Goal: Task Accomplishment & Management: Manage account settings

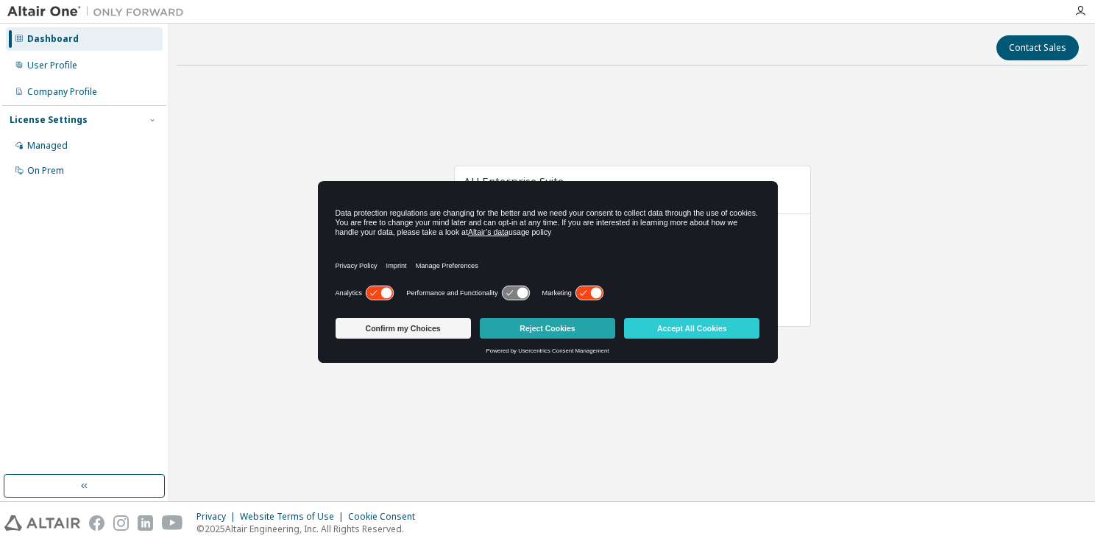
click at [572, 322] on button "Reject Cookies" at bounding box center [547, 328] width 135 height 21
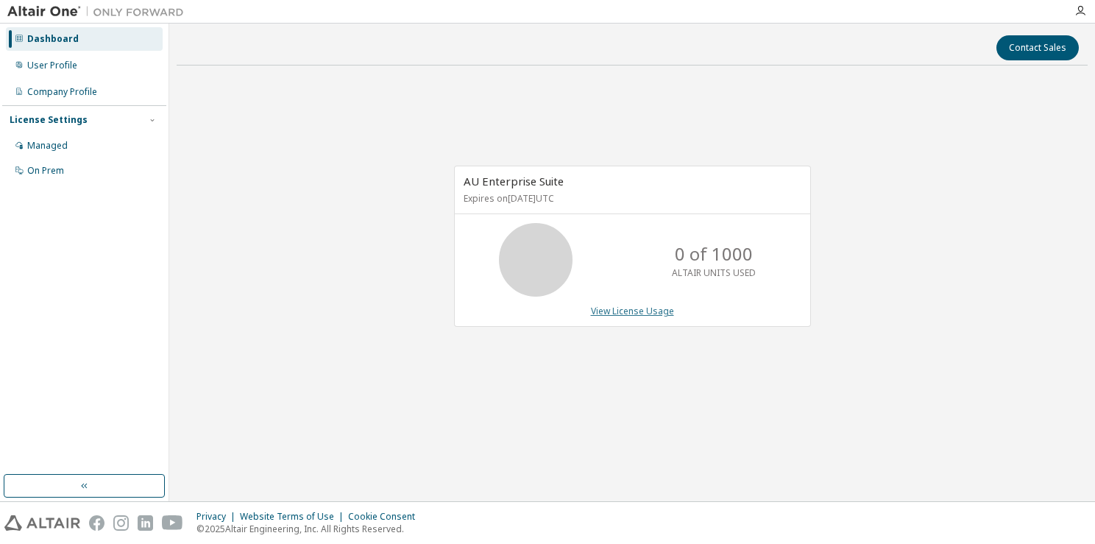
click at [608, 311] on link "View License Usage" at bounding box center [632, 311] width 83 height 13
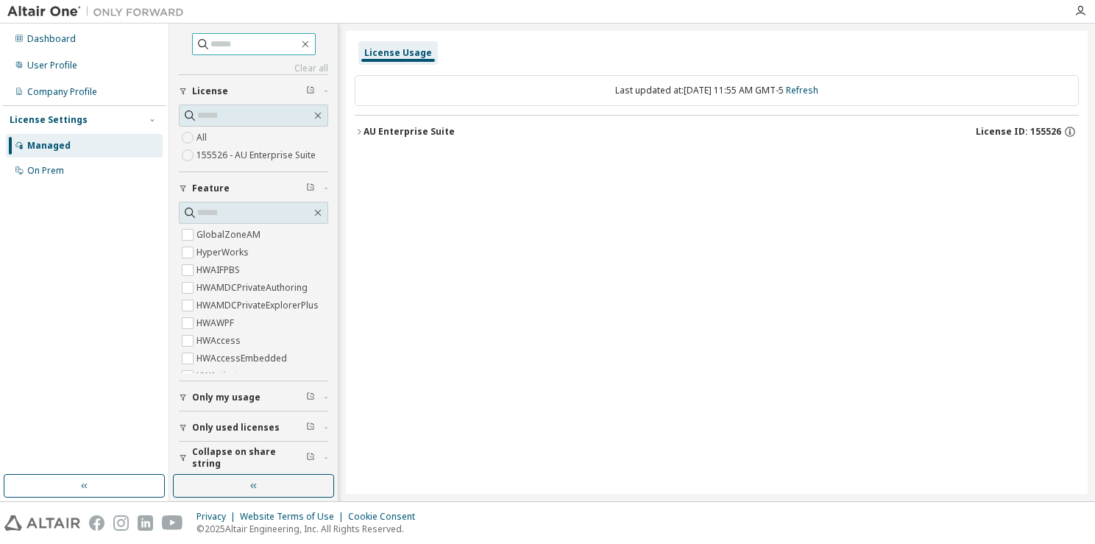
click at [235, 42] on input "text" at bounding box center [254, 44] width 88 height 15
click at [818, 93] on link "Refresh" at bounding box center [802, 90] width 32 height 13
click at [230, 389] on button "Only my usage" at bounding box center [253, 397] width 149 height 32
click at [235, 43] on input "text" at bounding box center [254, 44] width 88 height 15
type input "****"
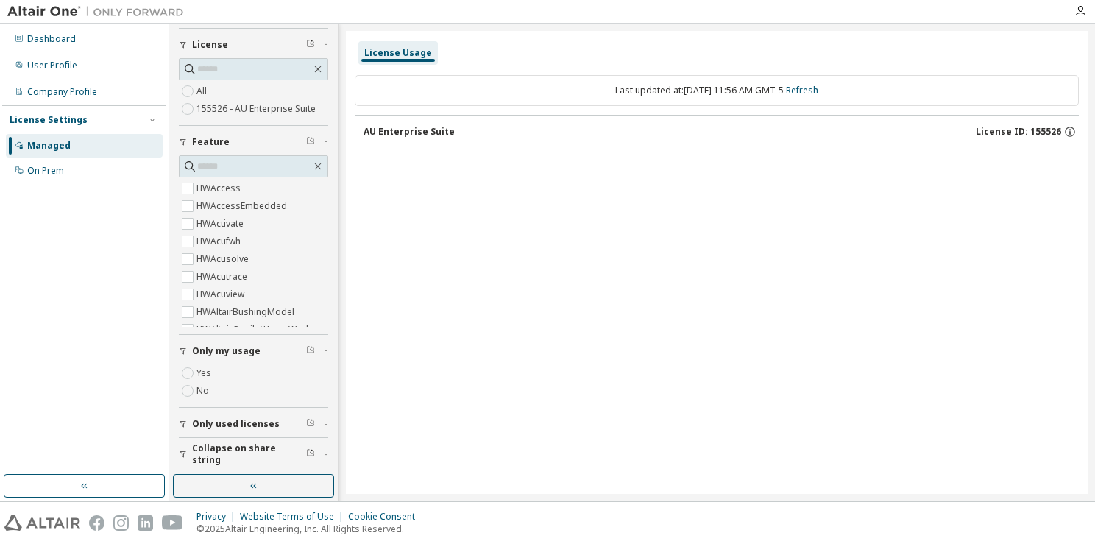
scroll to position [133, 0]
click at [447, 143] on button "AU Enterprise Suite License ID: 155526" at bounding box center [720, 132] width 715 height 32
click at [419, 134] on div "AU Enterprise Suite" at bounding box center [408, 132] width 91 height 12
click at [408, 133] on div "AU Enterprise Suite" at bounding box center [408, 132] width 91 height 12
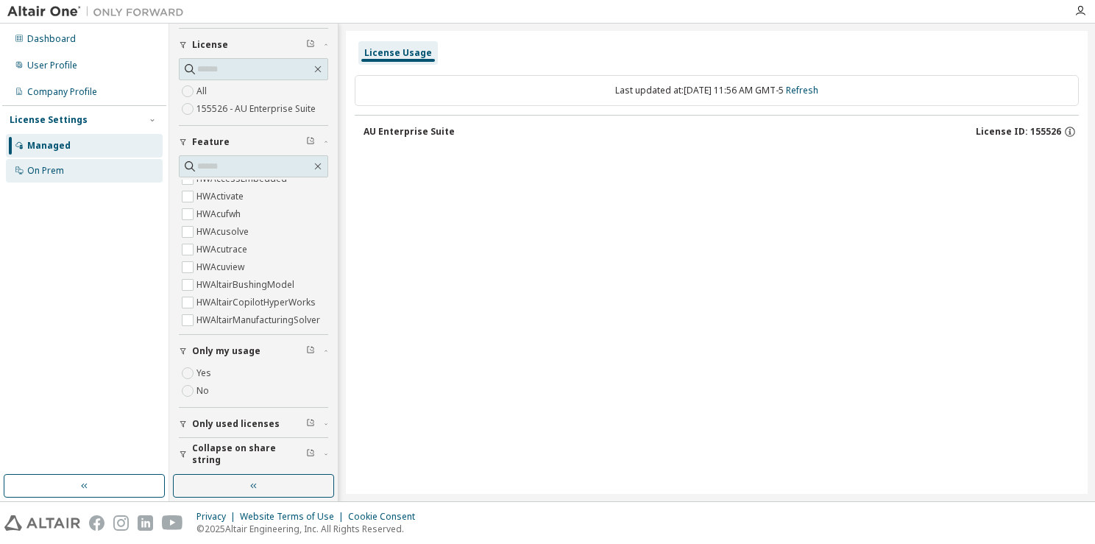
click at [58, 174] on div "On Prem" at bounding box center [45, 171] width 37 height 12
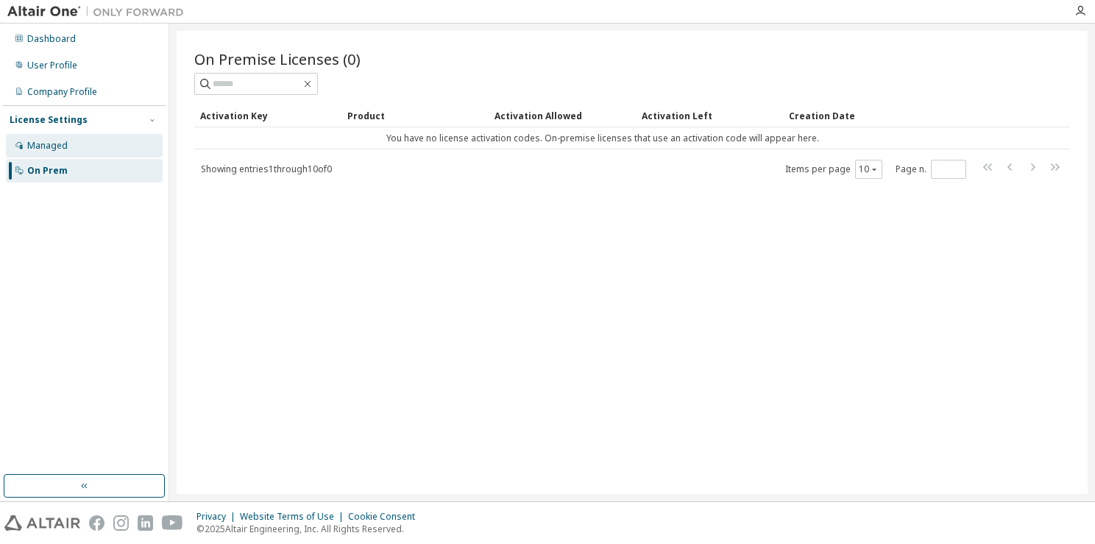
click at [68, 141] on div "Managed" at bounding box center [84, 146] width 157 height 24
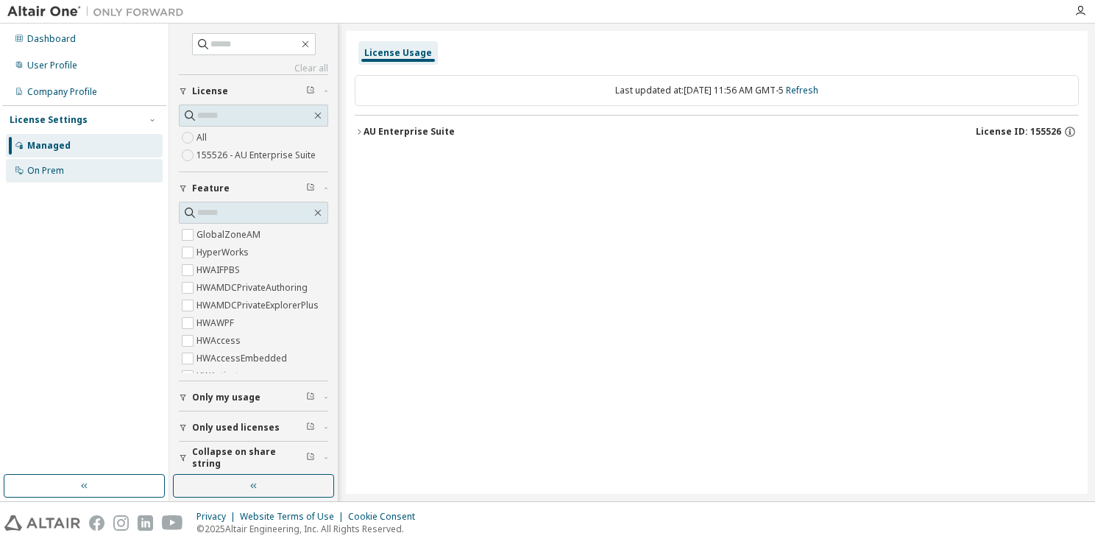
click at [79, 169] on div "On Prem" at bounding box center [84, 171] width 157 height 24
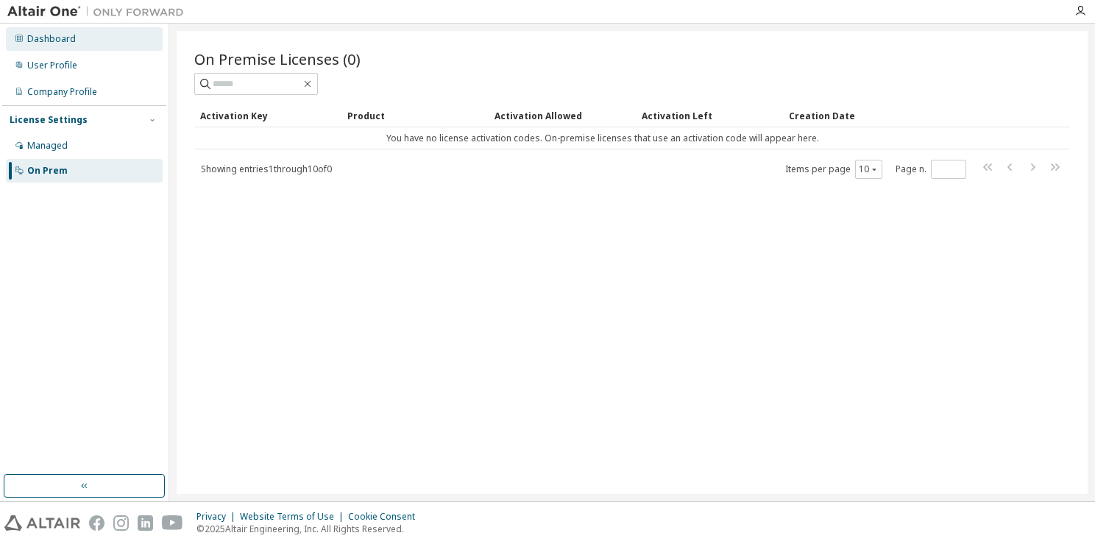
click at [49, 40] on div "Dashboard" at bounding box center [51, 39] width 49 height 12
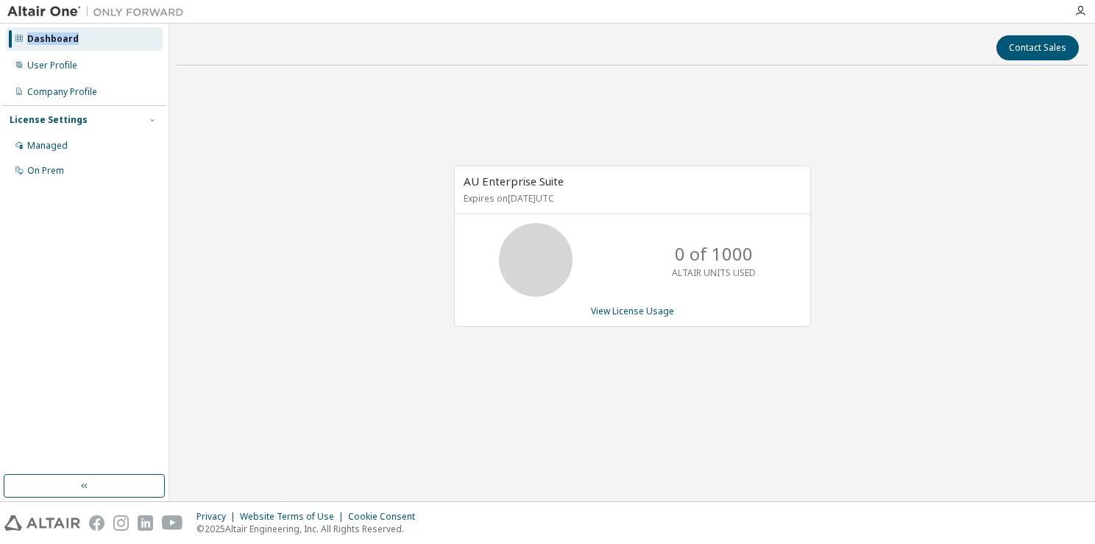
click at [52, 10] on img at bounding box center [99, 11] width 184 height 15
click at [1081, 10] on icon "button" at bounding box center [1080, 11] width 12 height 12
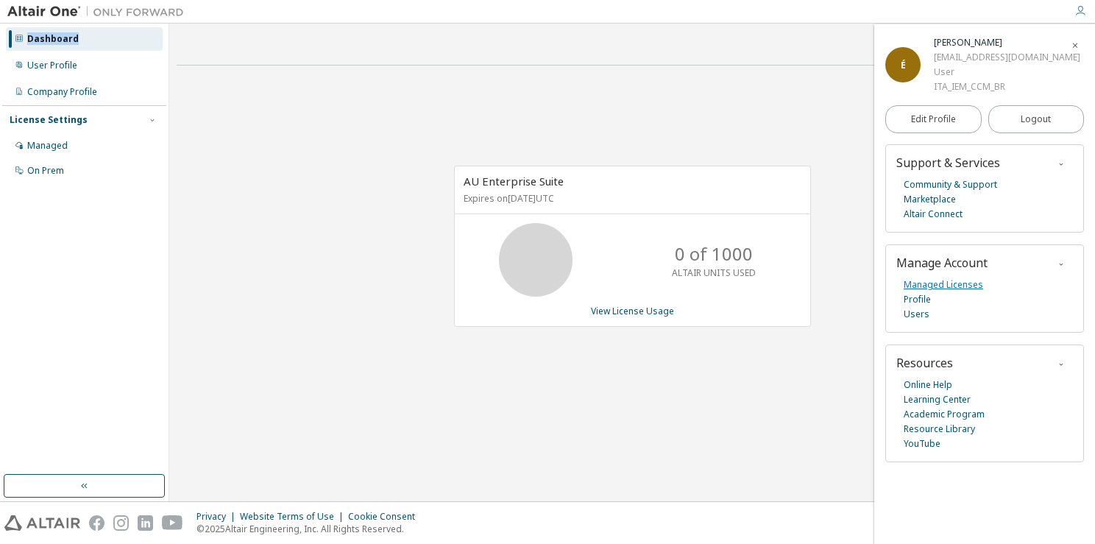
click at [930, 284] on link "Managed Licenses" at bounding box center [943, 284] width 79 height 15
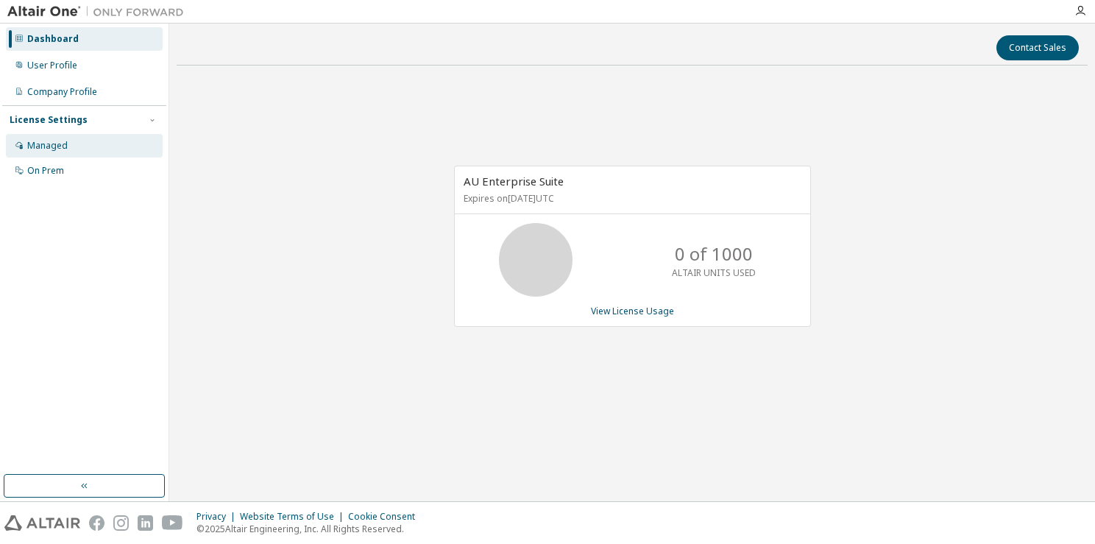
click at [57, 143] on div "Managed" at bounding box center [47, 146] width 40 height 12
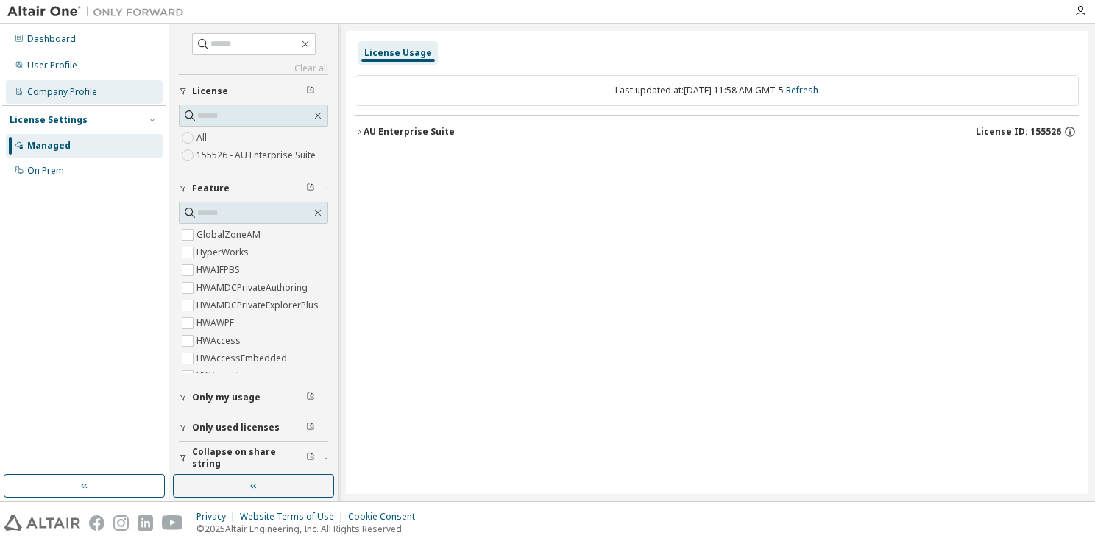
click at [93, 95] on div "Company Profile" at bounding box center [62, 92] width 70 height 12
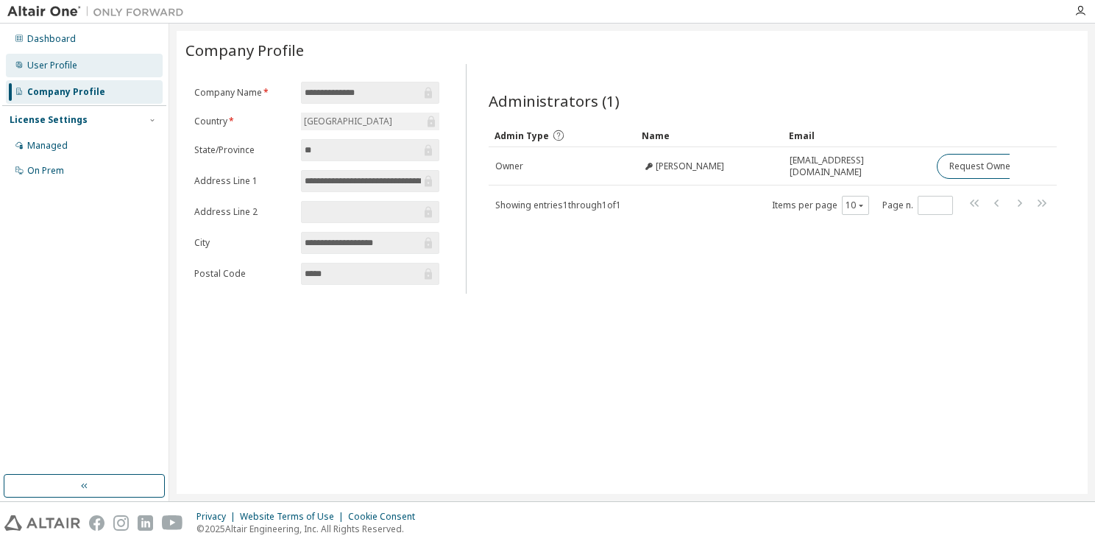
click at [65, 61] on div "User Profile" at bounding box center [52, 66] width 50 height 12
